Goal: Information Seeking & Learning: Learn about a topic

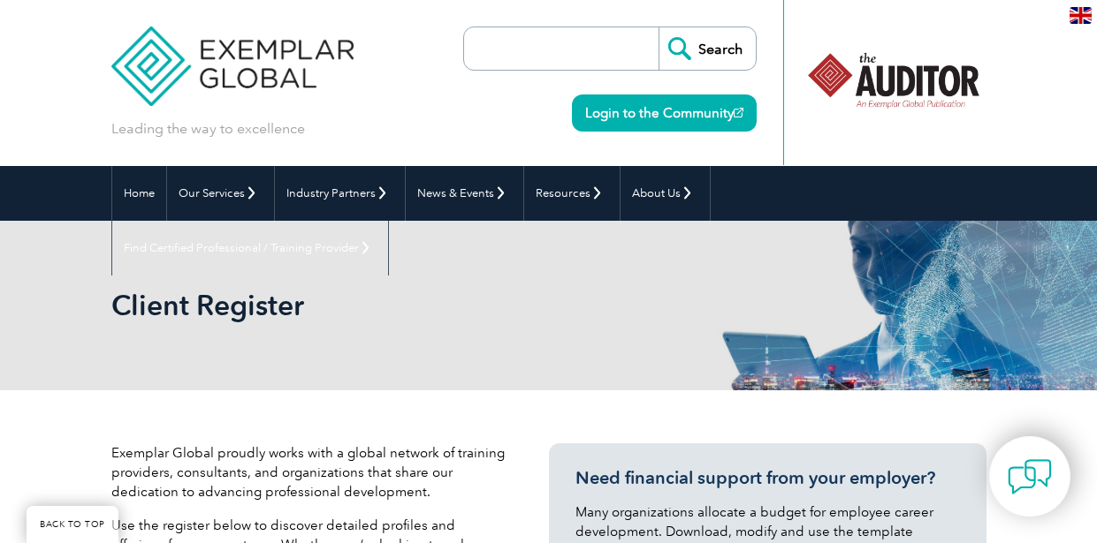
select select "United States"
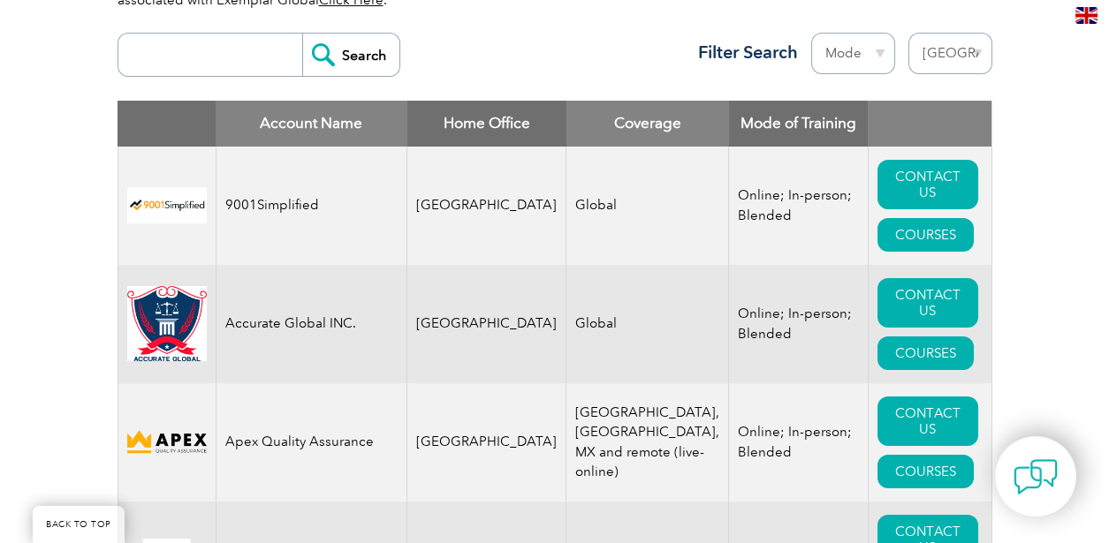
scroll to position [720, 0]
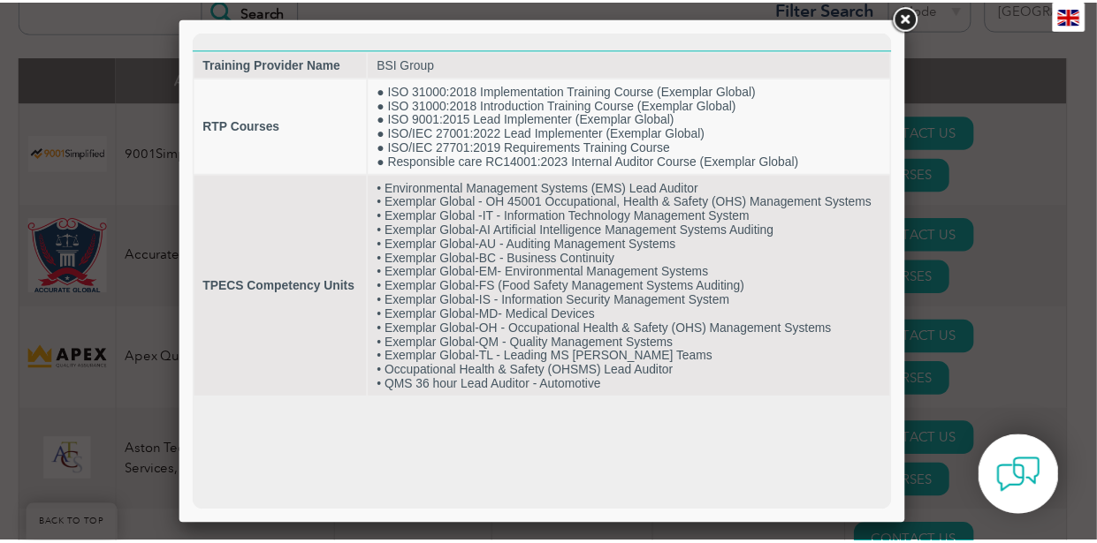
scroll to position [0, 0]
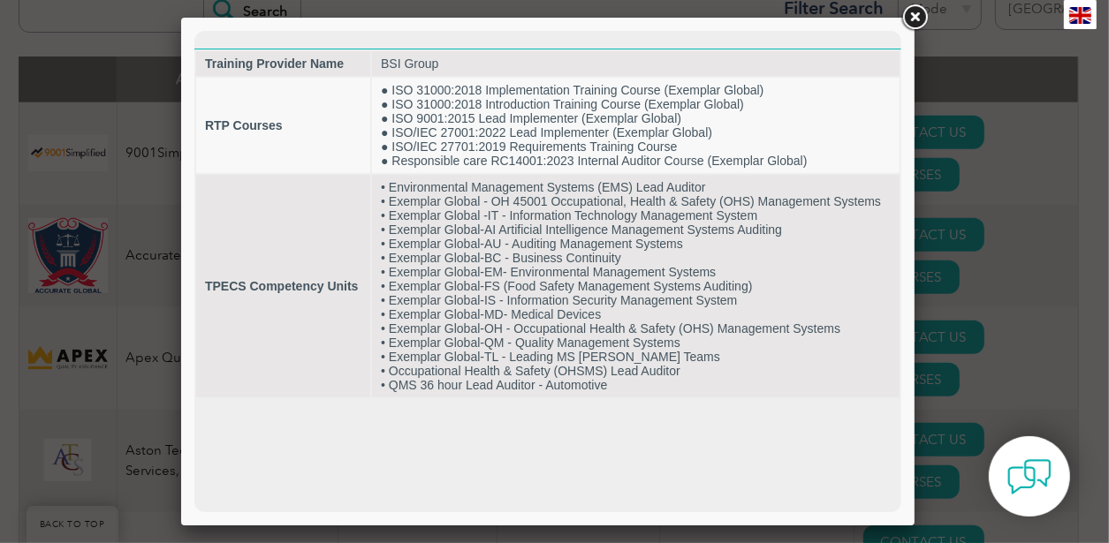
click at [916, 20] on link at bounding box center [915, 18] width 32 height 32
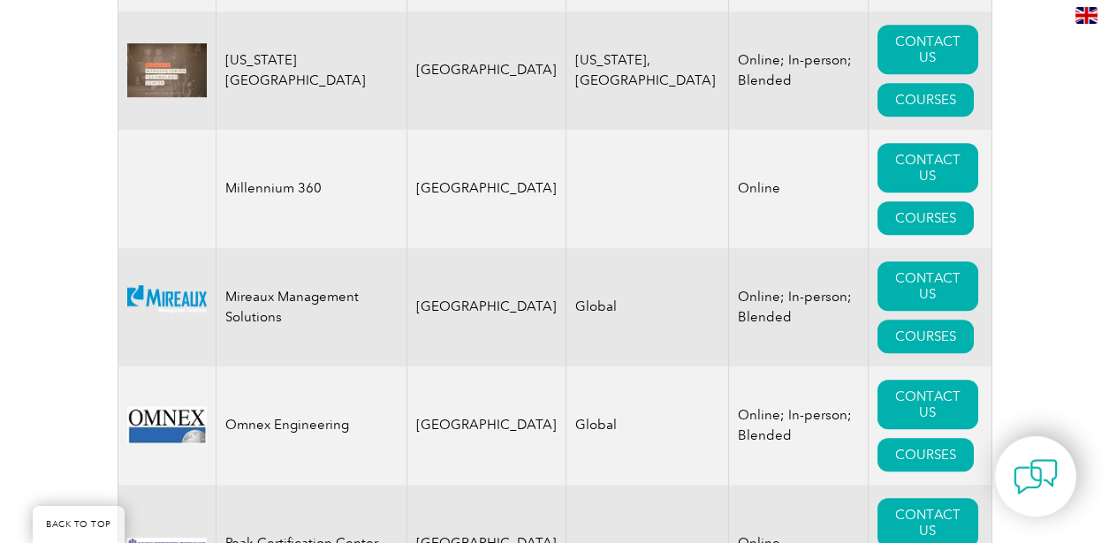
scroll to position [4050, 0]
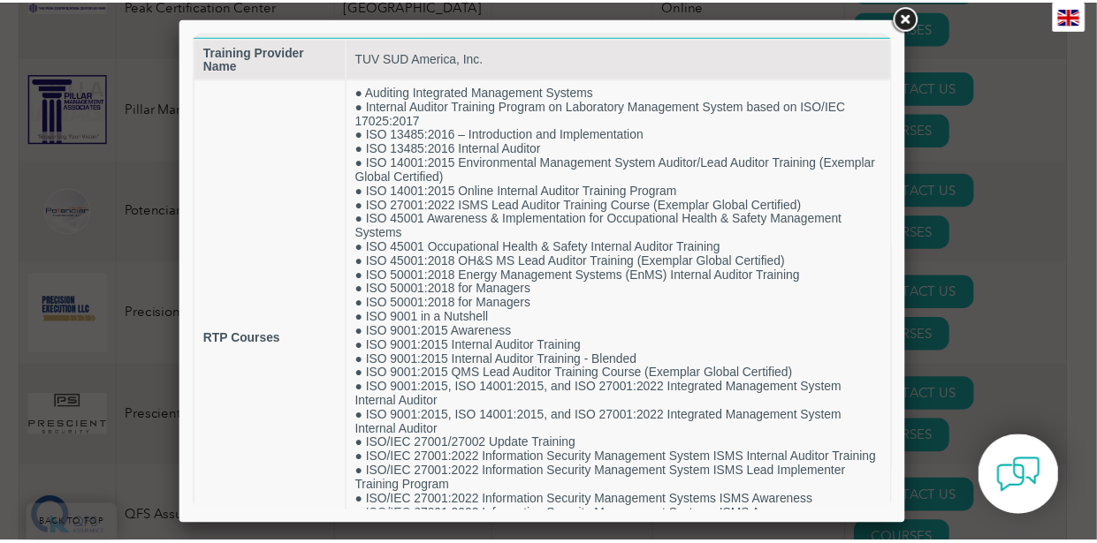
scroll to position [0, 0]
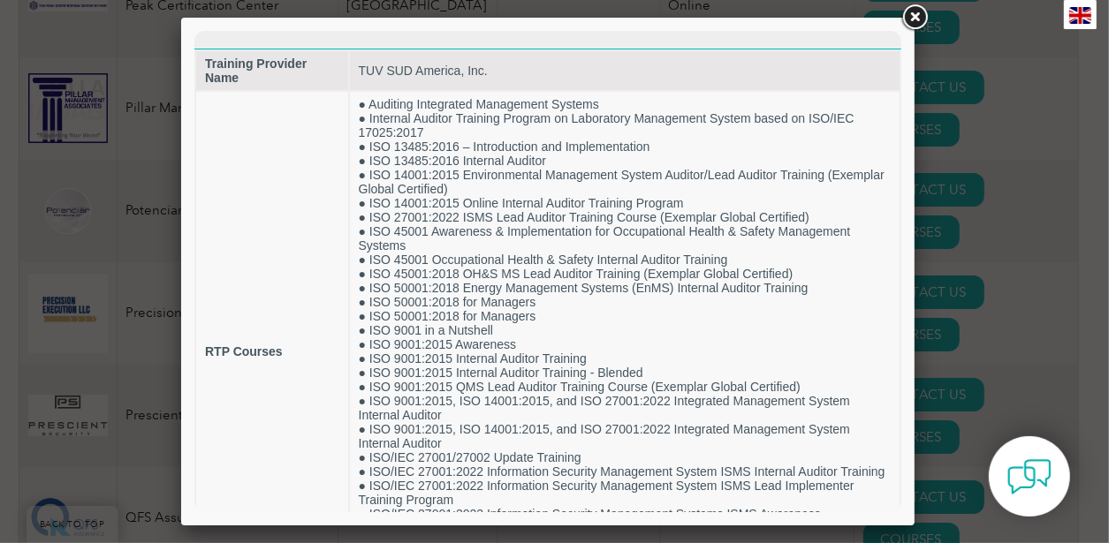
click at [912, 19] on link at bounding box center [915, 18] width 32 height 32
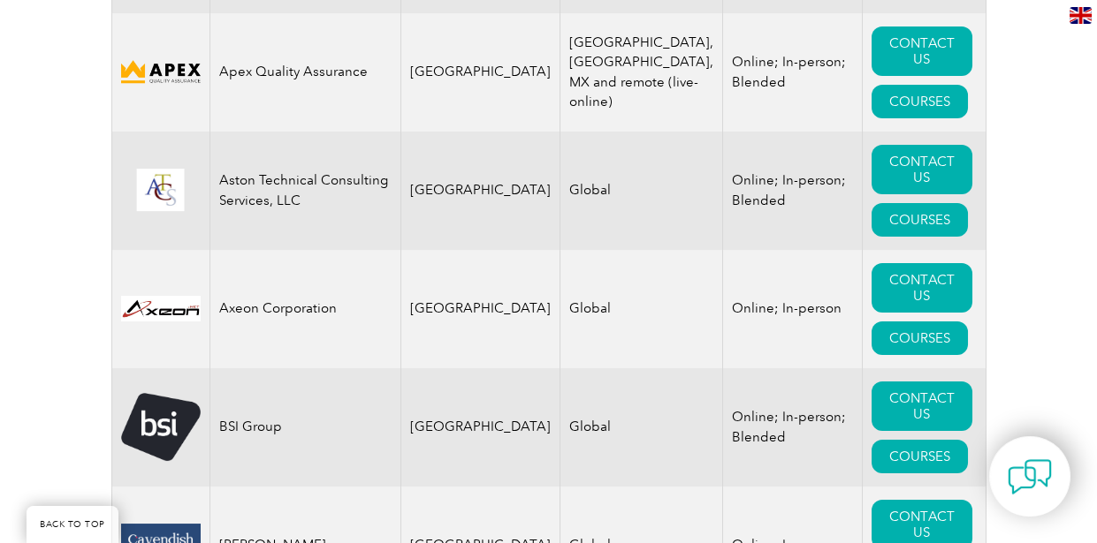
scroll to position [1090, 0]
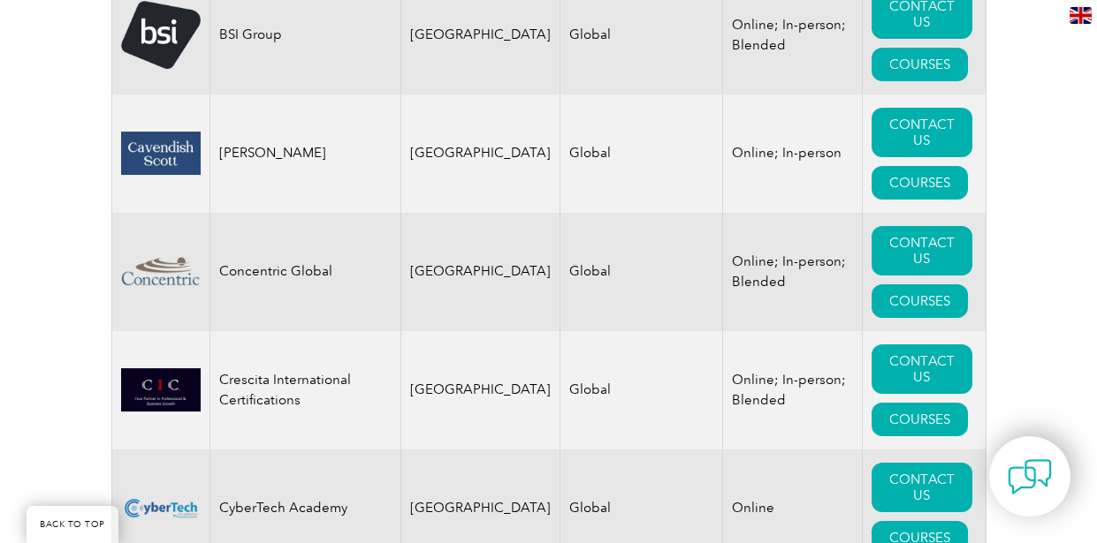
scroll to position [1499, 0]
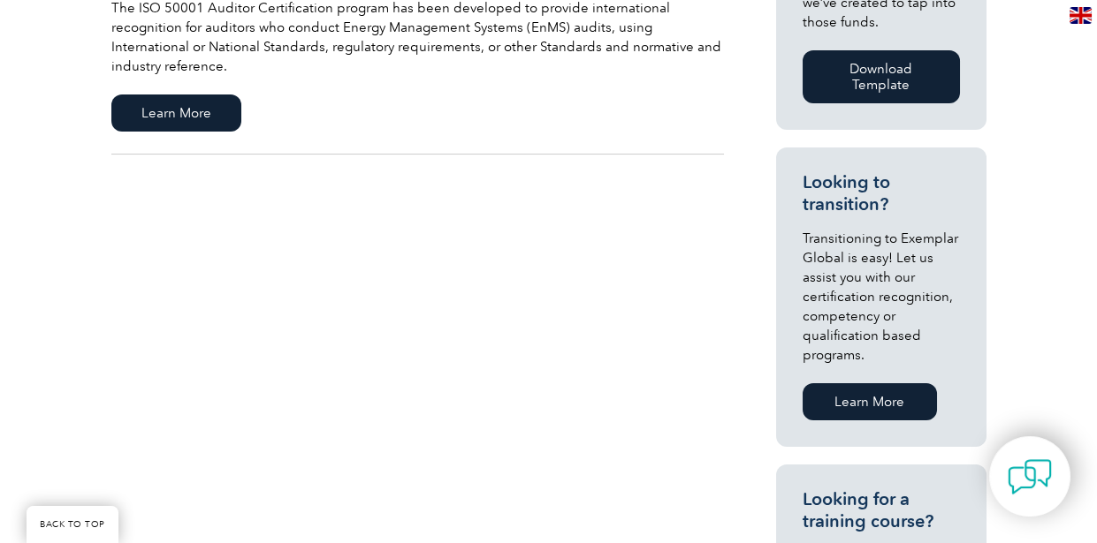
scroll to position [951, 0]
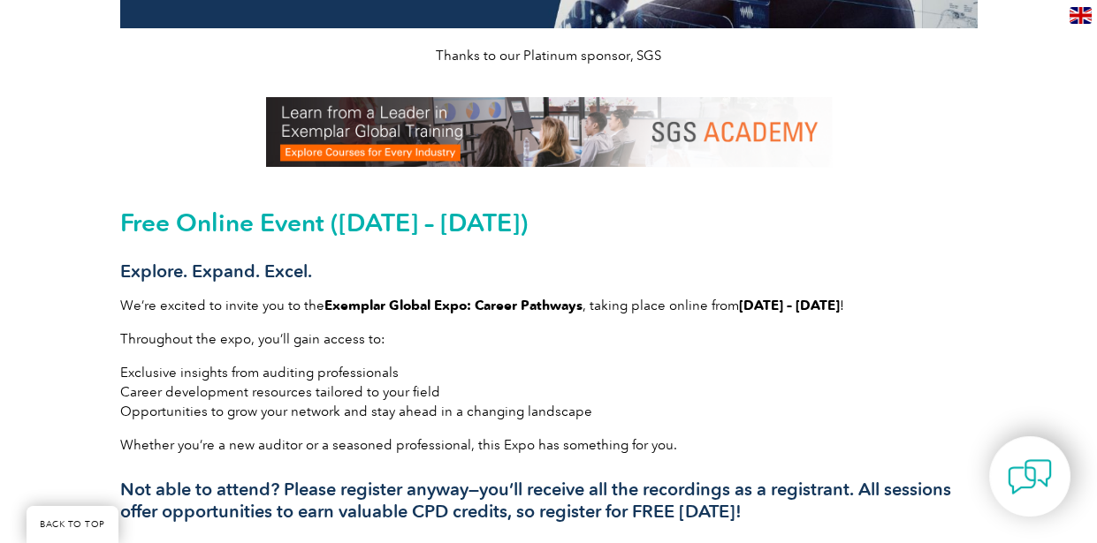
scroll to position [326, 0]
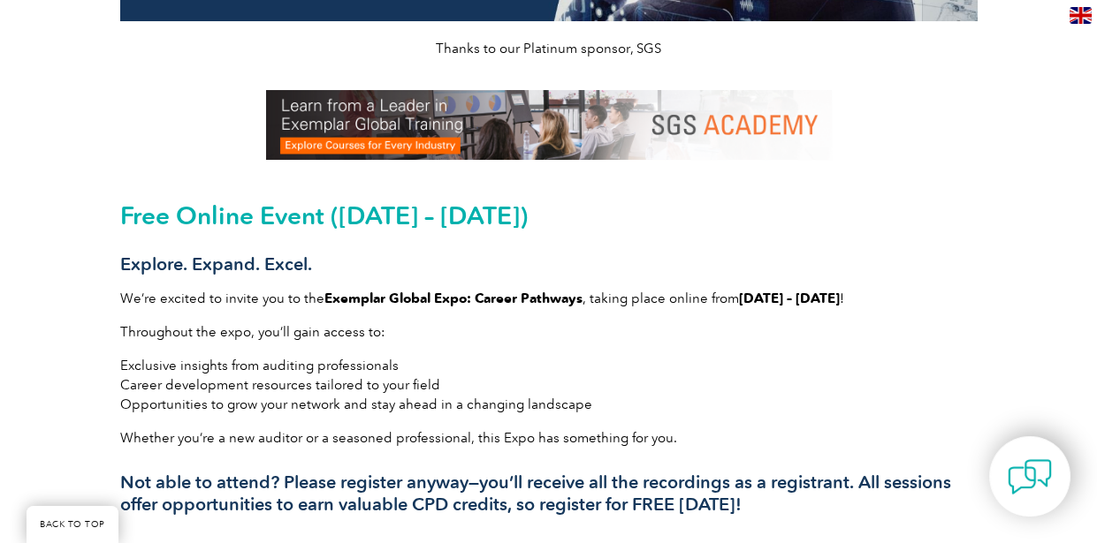
click at [539, 158] on img at bounding box center [549, 125] width 566 height 70
